Goal: Transaction & Acquisition: Purchase product/service

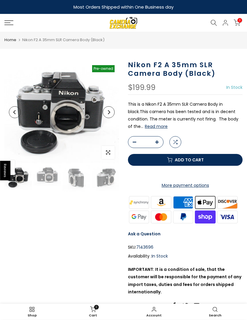
click at [47, 178] on img at bounding box center [47, 175] width 28 height 21
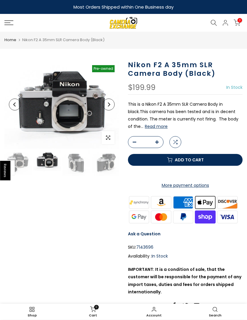
click at [78, 166] on img at bounding box center [76, 163] width 28 height 26
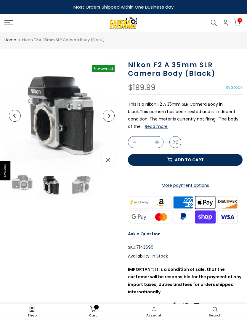
scroll to position [0, 28]
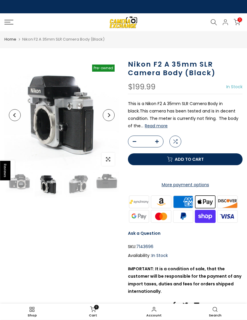
click at [84, 187] on img at bounding box center [78, 185] width 28 height 26
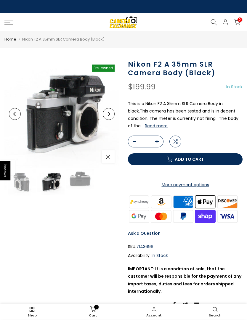
scroll to position [0, 57]
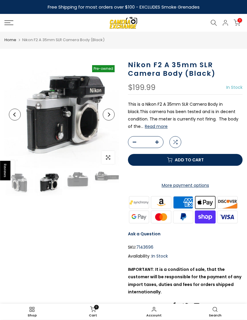
click at [82, 186] on img at bounding box center [78, 180] width 28 height 20
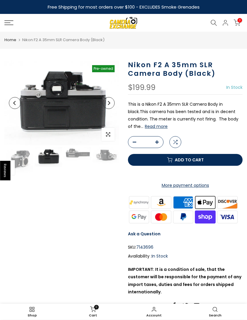
click at [81, 159] on img at bounding box center [78, 154] width 28 height 14
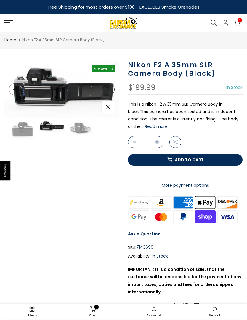
scroll to position [0, 115]
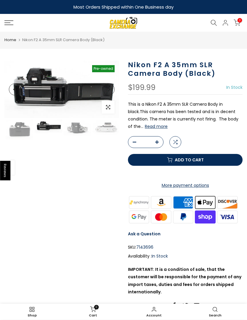
click at [81, 129] on img at bounding box center [78, 128] width 28 height 17
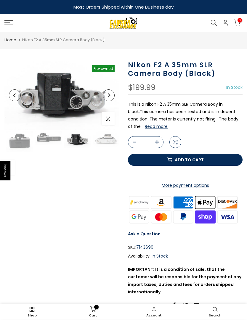
scroll to position [0, 117]
click at [96, 146] on img at bounding box center [105, 139] width 28 height 17
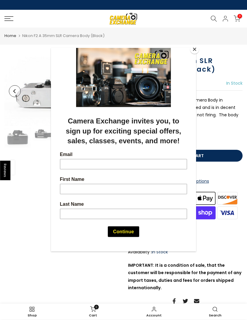
scroll to position [0, 0]
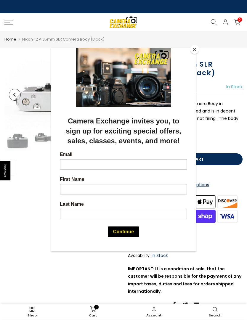
click at [196, 52] on button "Close" at bounding box center [194, 49] width 9 height 9
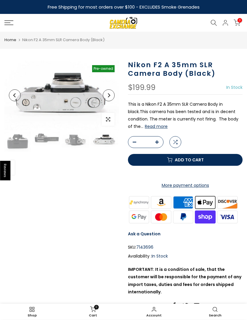
click at [150, 128] on button "Read more" at bounding box center [156, 126] width 23 height 5
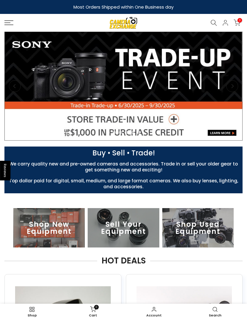
click at [216, 222] on img at bounding box center [197, 227] width 71 height 39
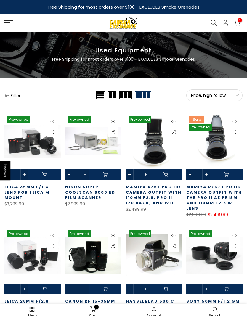
click at [14, 96] on button "Filter" at bounding box center [12, 95] width 16 height 6
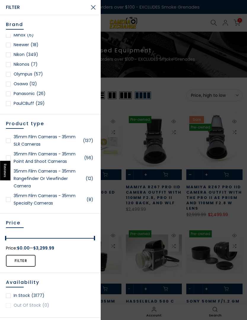
scroll to position [519, 0]
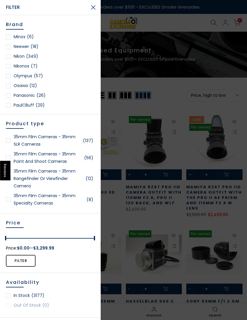
click at [9, 57] on div at bounding box center [8, 56] width 5 height 5
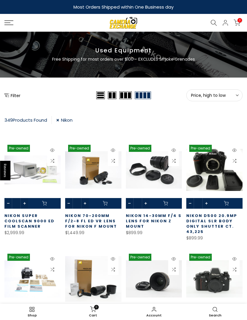
click at [12, 94] on button "Filter" at bounding box center [12, 95] width 16 height 6
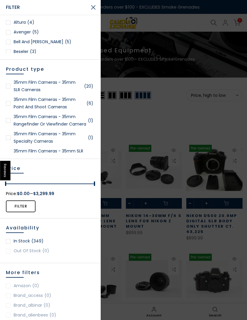
scroll to position [56, 0]
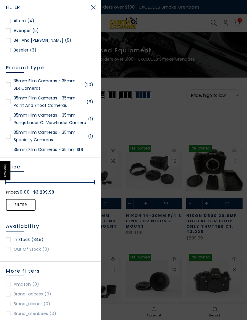
click at [9, 86] on div at bounding box center [8, 84] width 5 height 5
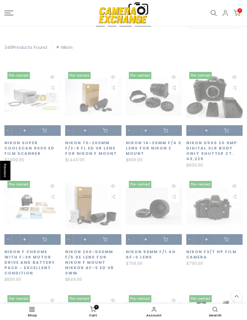
scroll to position [83, 0]
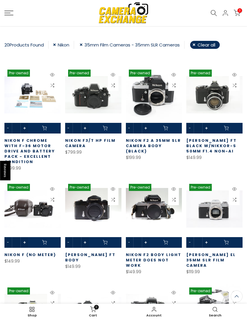
click at [152, 146] on link "Nikon F2 A 35mm SLR Camera Body (Black)" at bounding box center [153, 146] width 55 height 16
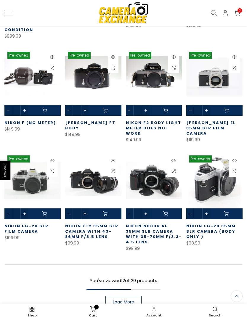
scroll to position [216, 0]
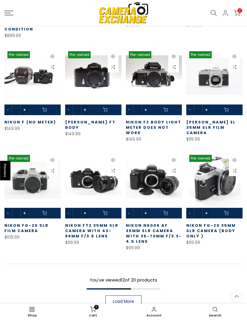
click at [139, 295] on link "Load More" at bounding box center [123, 301] width 36 height 12
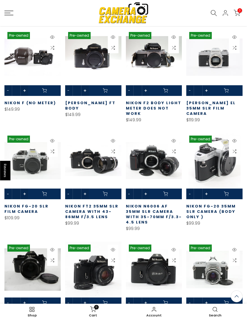
scroll to position [238, 0]
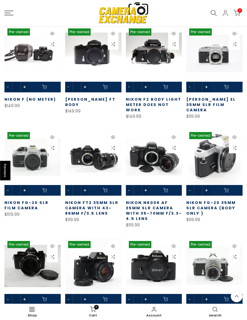
click at [97, 202] on link "Nikon FT2 35mm SLR Camera with 43-86mm f/3.5 Lens" at bounding box center [91, 208] width 53 height 16
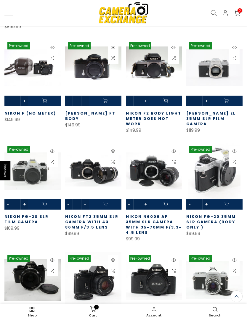
scroll to position [225, 0]
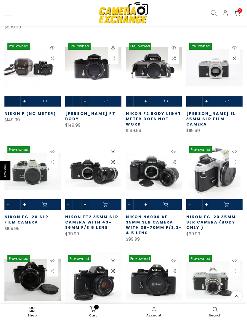
click at [213, 216] on link "Nikon FG-20 35mm SLR Camera (Body Only )" at bounding box center [210, 222] width 49 height 16
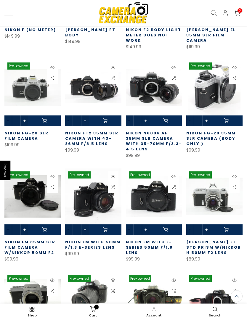
scroll to position [308, 0]
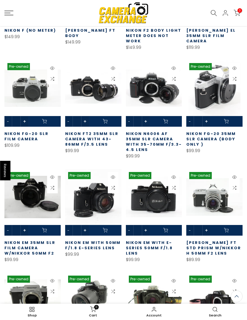
click at [88, 190] on link at bounding box center [93, 202] width 56 height 67
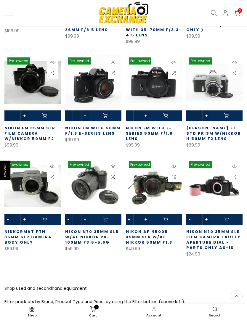
scroll to position [423, 0]
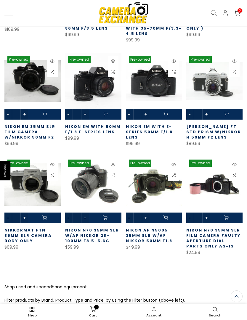
click at [97, 227] on link "Nikon N70 35mm SLR w/AF Nikkor 28-100mm f3.5-5.6G" at bounding box center [92, 235] width 54 height 16
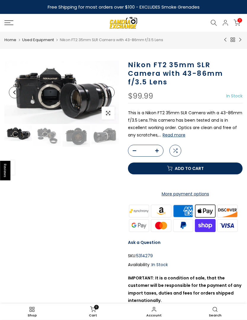
click at [175, 137] on button "Read more" at bounding box center [174, 134] width 23 height 5
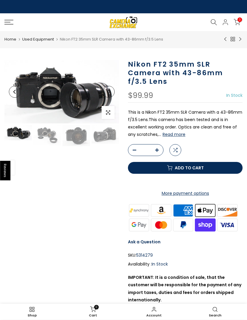
click at [43, 131] on img at bounding box center [47, 135] width 28 height 20
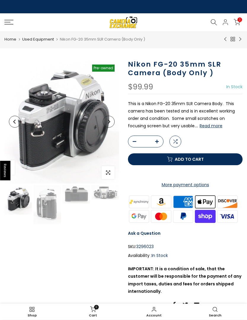
click at [214, 126] on button "Read more" at bounding box center [211, 125] width 23 height 5
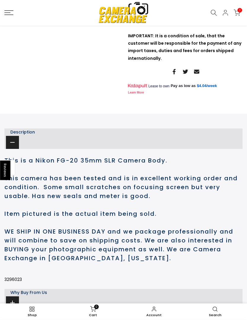
scroll to position [369, 0]
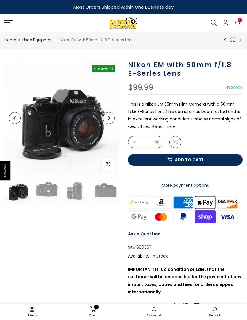
click at [167, 126] on button "Read more" at bounding box center [163, 126] width 23 height 5
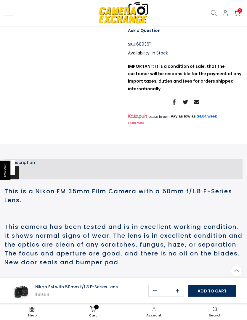
scroll to position [189, 0]
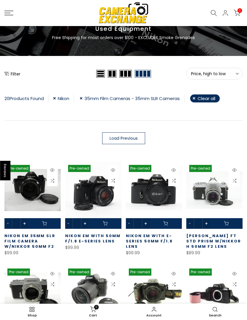
scroll to position [29, 0]
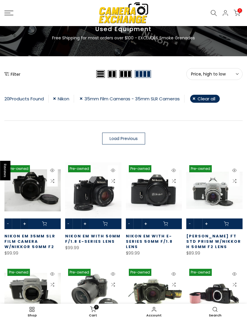
click at [134, 138] on span "Load Previous" at bounding box center [124, 138] width 28 height 4
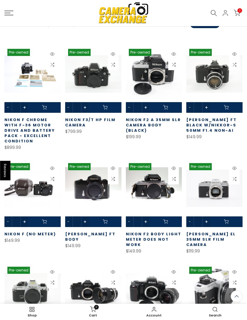
scroll to position [105, 0]
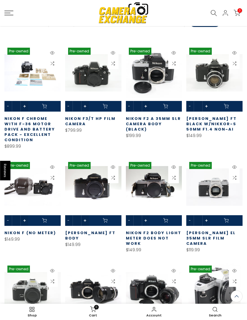
click at [150, 123] on link "Nikon F2 A 35mm SLR Camera Body (Black)" at bounding box center [153, 124] width 55 height 16
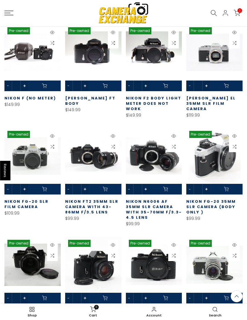
scroll to position [240, 0]
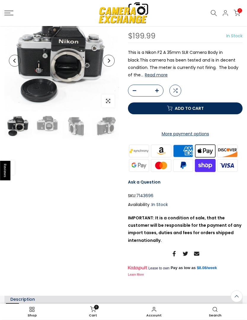
click at [154, 72] on button "Read more" at bounding box center [156, 74] width 23 height 5
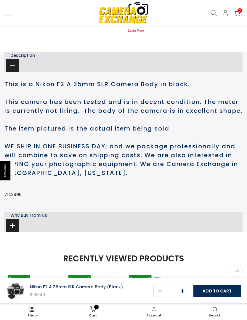
scroll to position [295, 0]
